Goal: Navigation & Orientation: Find specific page/section

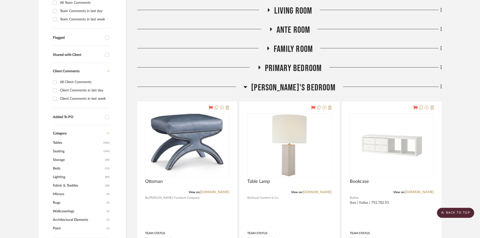
click at [280, 86] on span "[PERSON_NAME]'s Bedroom" at bounding box center [293, 87] width 84 height 11
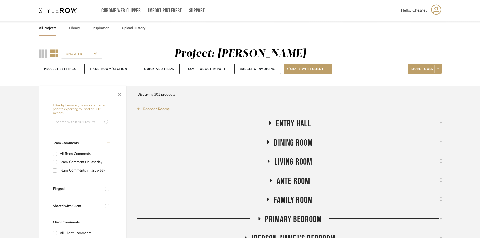
click at [45, 33] on div "All Projects" at bounding box center [48, 28] width 18 height 15
click at [47, 32] on div "All Projects" at bounding box center [48, 28] width 18 height 15
click at [48, 30] on link "All Projects" at bounding box center [48, 28] width 18 height 7
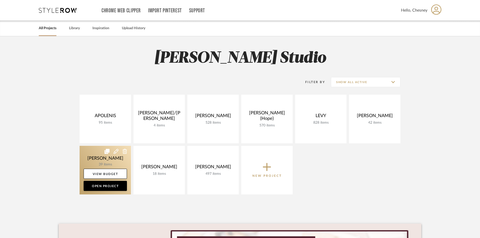
click at [106, 161] on link at bounding box center [105, 170] width 51 height 49
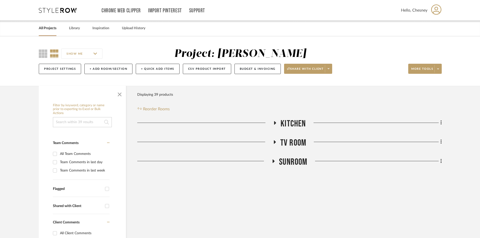
click at [299, 124] on span "Kitchen" at bounding box center [293, 123] width 25 height 11
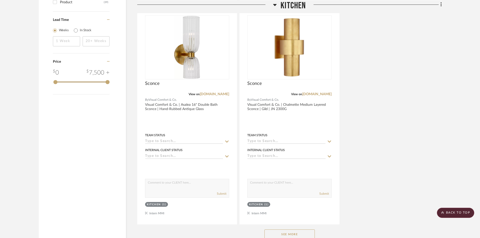
scroll to position [630, 0]
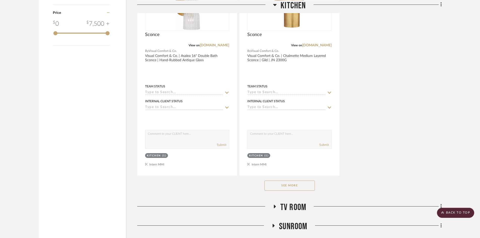
click at [277, 185] on button "See More" at bounding box center [289, 186] width 50 height 10
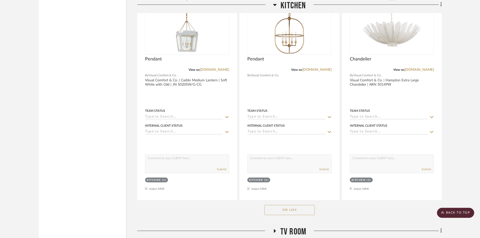
scroll to position [1335, 0]
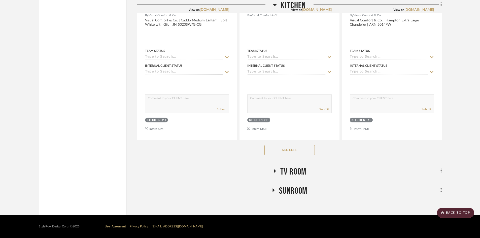
click at [299, 155] on div "See Less" at bounding box center [289, 150] width 304 height 20
click at [299, 152] on button "See Less" at bounding box center [289, 150] width 50 height 10
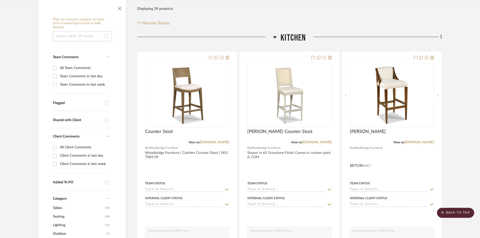
scroll to position [0, 0]
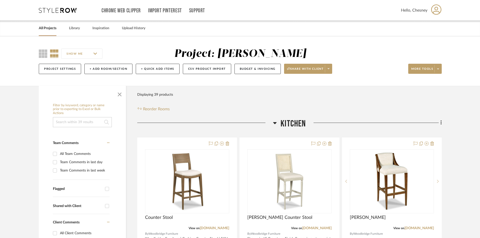
click at [294, 124] on span "Kitchen" at bounding box center [293, 123] width 25 height 11
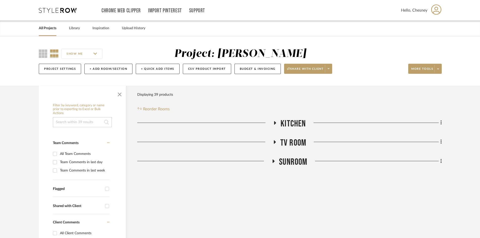
click at [286, 142] on span "TV ROOM" at bounding box center [293, 143] width 26 height 11
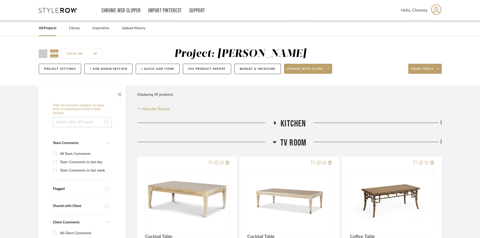
click at [283, 142] on span "TV ROOM" at bounding box center [293, 143] width 26 height 11
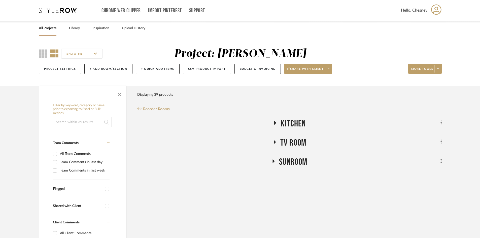
click at [282, 159] on span "SUNROOM" at bounding box center [293, 162] width 28 height 11
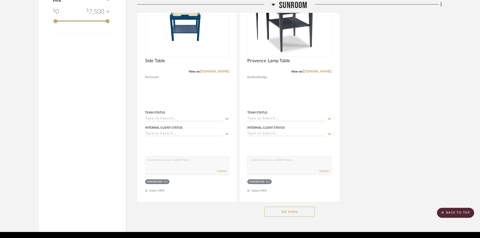
scroll to position [659, 0]
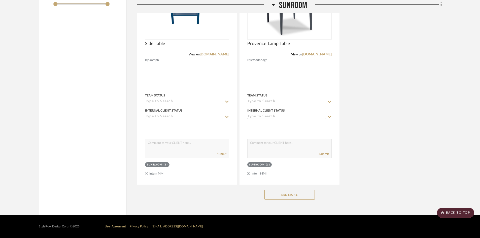
click at [276, 197] on button "See More" at bounding box center [289, 195] width 50 height 10
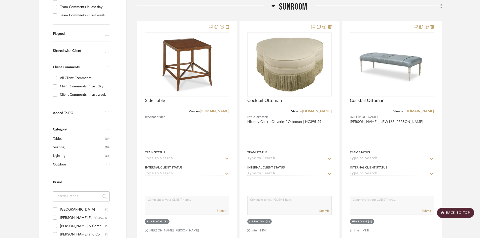
scroll to position [54, 0]
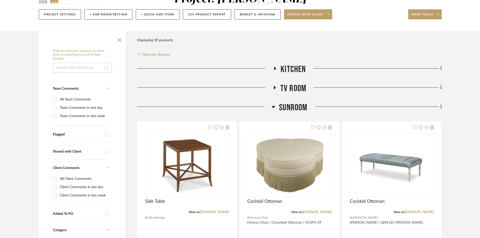
click at [302, 107] on span "SUNROOM" at bounding box center [293, 107] width 28 height 11
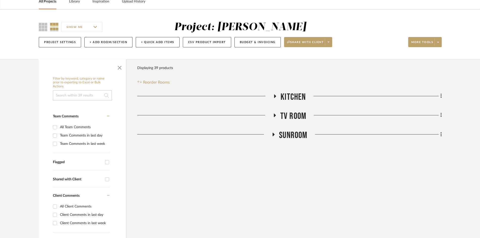
scroll to position [0, 0]
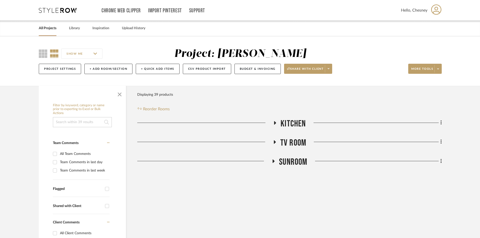
click at [53, 28] on link "All Projects" at bounding box center [48, 28] width 18 height 7
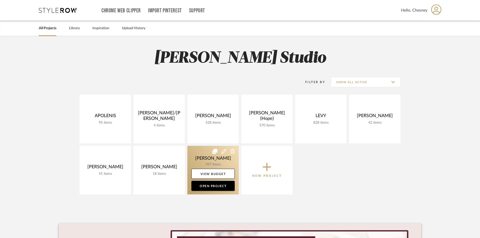
click at [207, 156] on link at bounding box center [212, 170] width 51 height 49
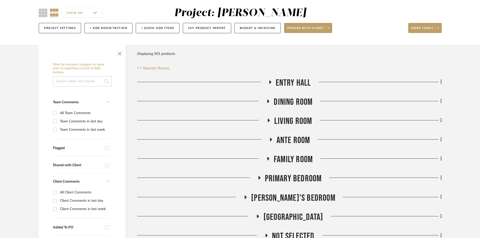
scroll to position [50, 0]
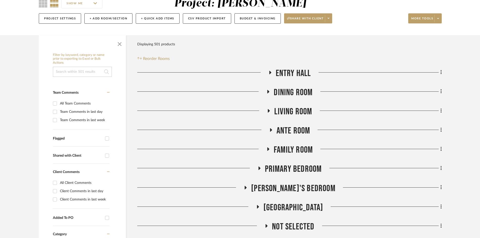
click at [293, 92] on span "Dining Room" at bounding box center [293, 92] width 39 height 11
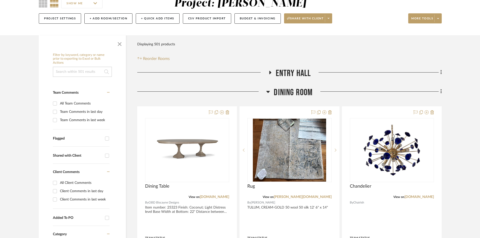
click at [293, 92] on span "Dining Room" at bounding box center [293, 92] width 39 height 11
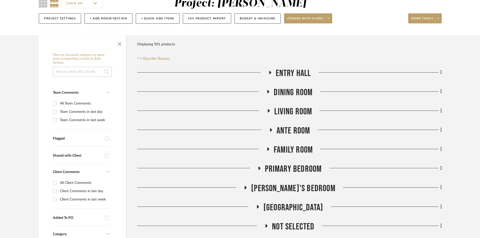
click at [303, 75] on span "Entry Hall" at bounding box center [293, 73] width 35 height 11
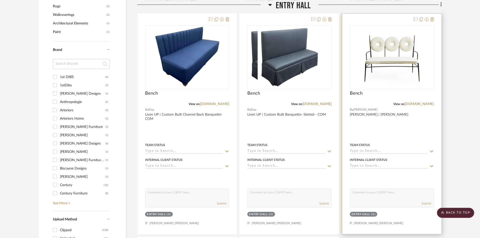
scroll to position [353, 0]
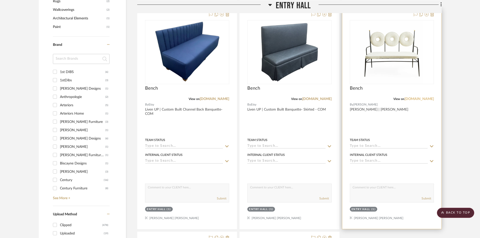
click at [419, 100] on link "[DOMAIN_NAME]" at bounding box center [418, 99] width 29 height 4
